Goal: Browse casually

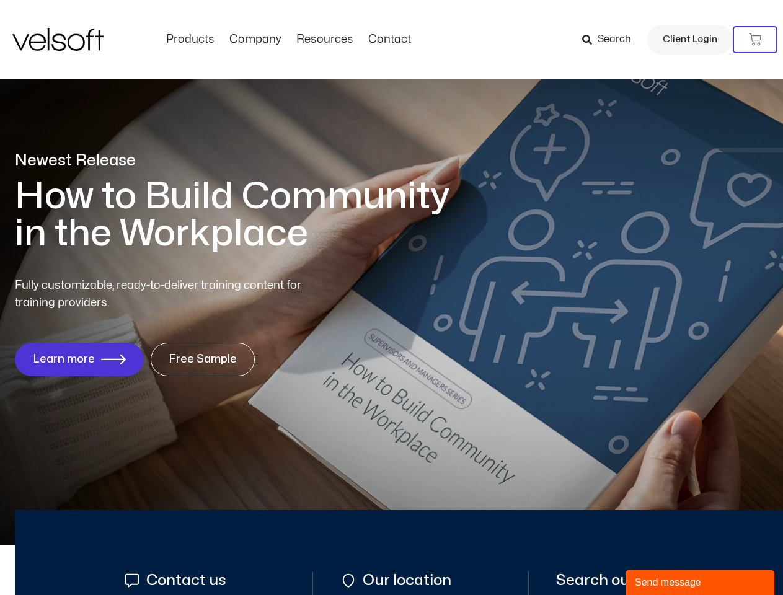
click at [391, 297] on div "Fully customizable, ready-to-deliver training content for training providers. L…" at bounding box center [391, 326] width 753 height 99
click at [755, 40] on icon at bounding box center [755, 39] width 12 height 12
click at [700, 582] on div "Send message" at bounding box center [699, 582] width 130 height 15
